Goal: Task Accomplishment & Management: Complete application form

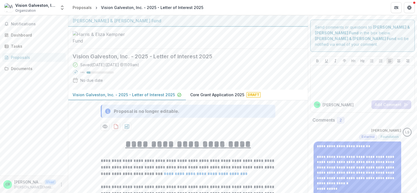
scroll to position [1064, 0]
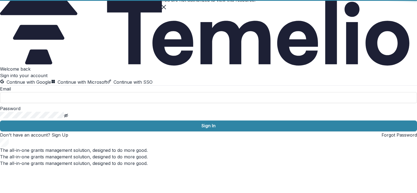
type input "**********"
